Goal: Find specific page/section: Find specific page/section

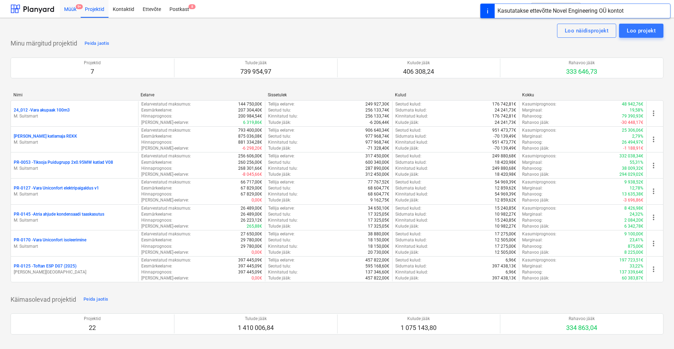
click at [73, 10] on div "Müük 9+" at bounding box center [70, 9] width 21 height 18
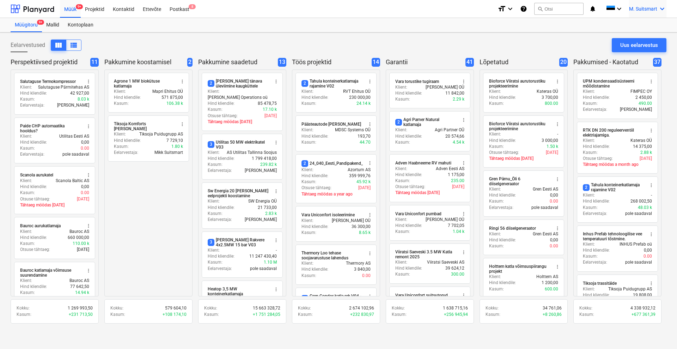
click at [660, 9] on icon "keyboard_arrow_down" at bounding box center [662, 9] width 8 height 8
click at [635, 42] on div "MS [PERSON_NAME] Services OÜ" at bounding box center [632, 45] width 60 height 10
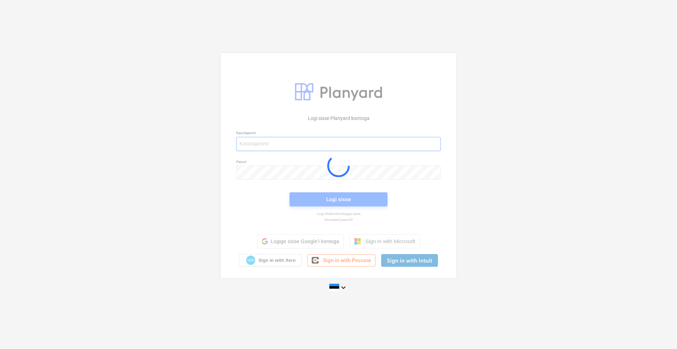
type input "[EMAIL_ADDRESS][DOMAIN_NAME]"
